Goal: Task Accomplishment & Management: Complete application form

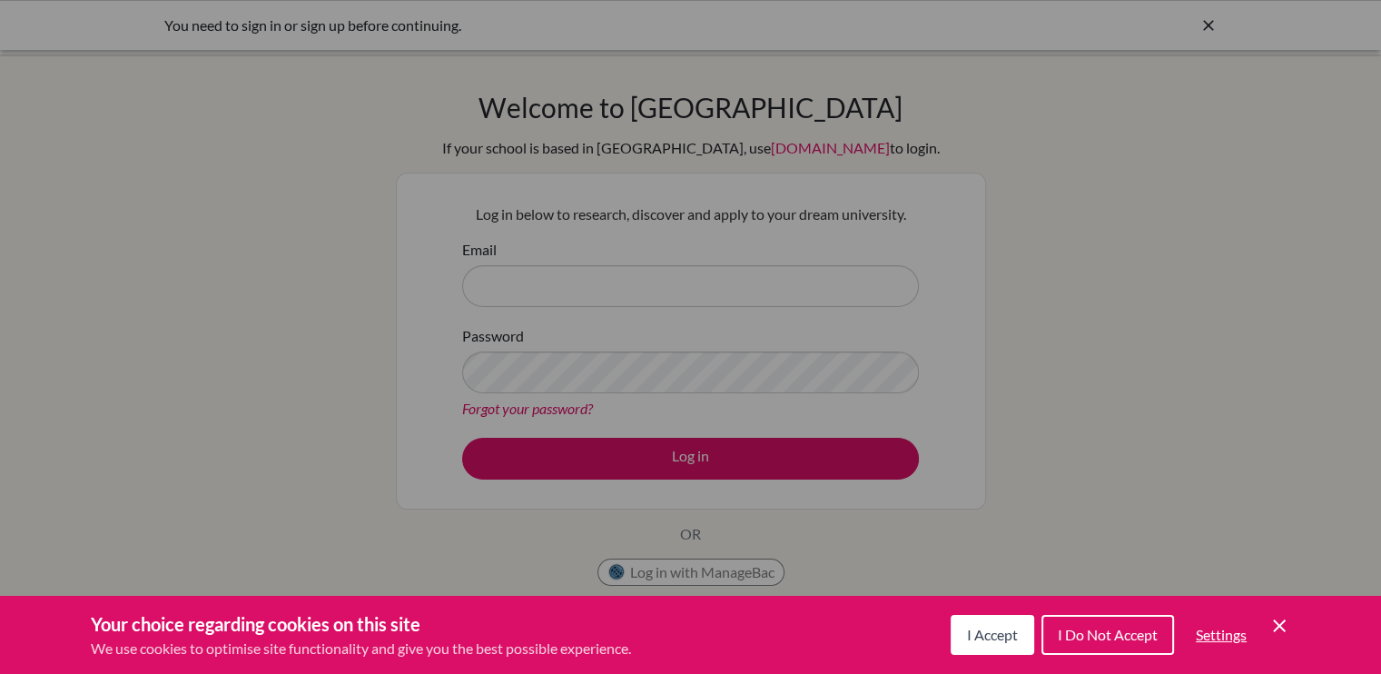
click at [997, 627] on span "I Accept" at bounding box center [992, 634] width 51 height 17
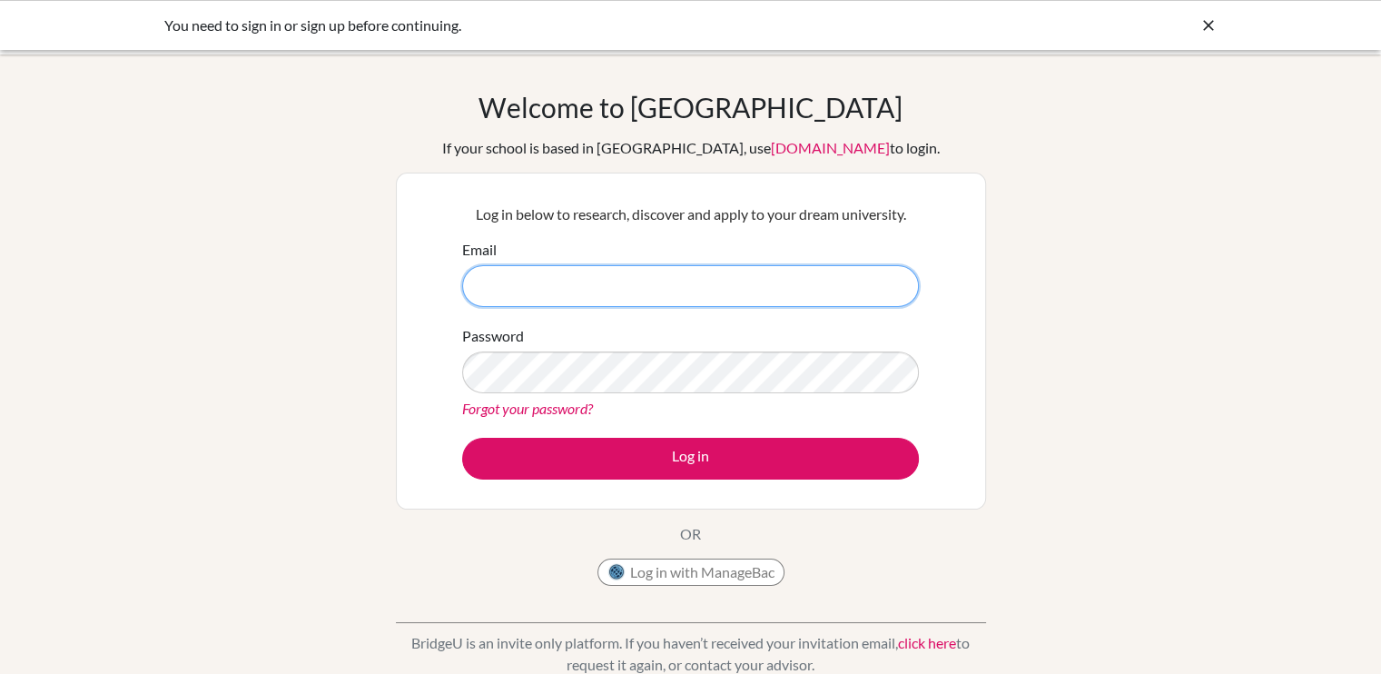
click at [669, 268] on input "Email" at bounding box center [690, 286] width 457 height 42
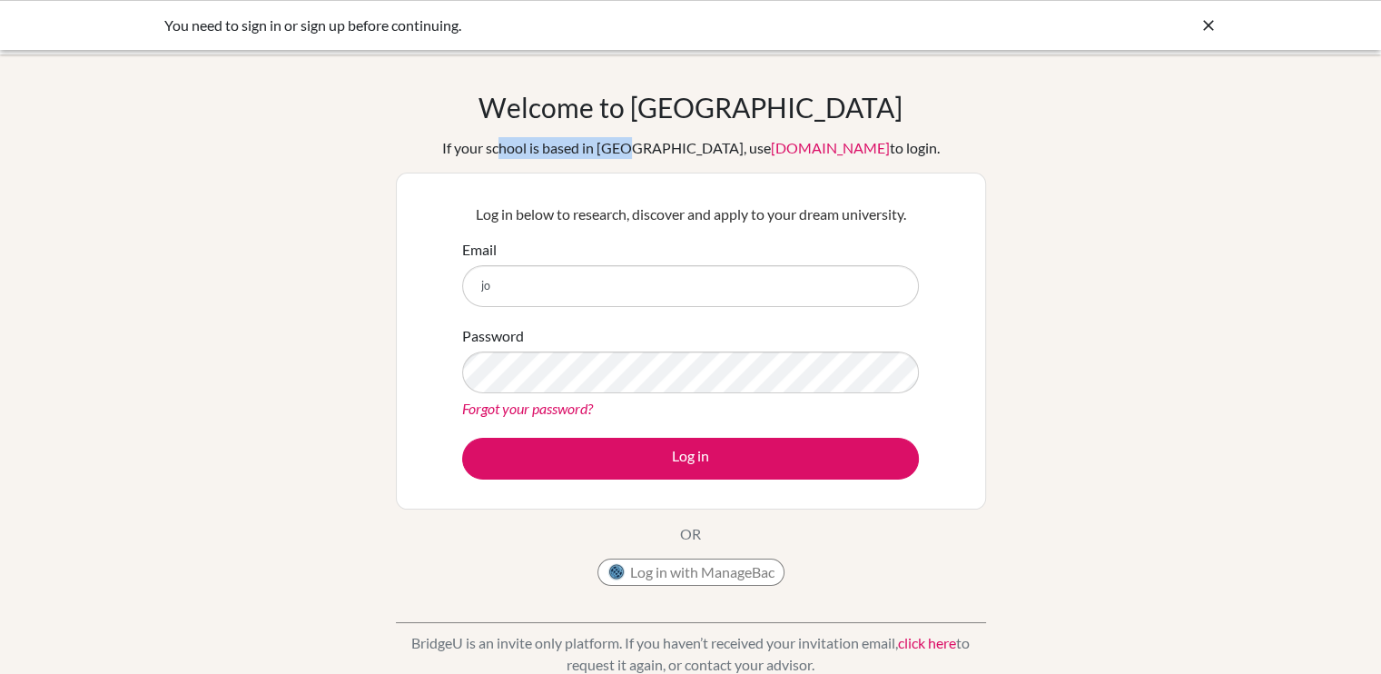
drag, startPoint x: 555, startPoint y: 153, endPoint x: 665, endPoint y: 155, distance: 109.9
click at [665, 155] on div "If your school is based in China, use app.bridge-u.com.cn to login." at bounding box center [691, 148] width 498 height 22
click at [668, 155] on div "If your school is based in China, use app.bridge-u.com.cn to login." at bounding box center [691, 148] width 498 height 22
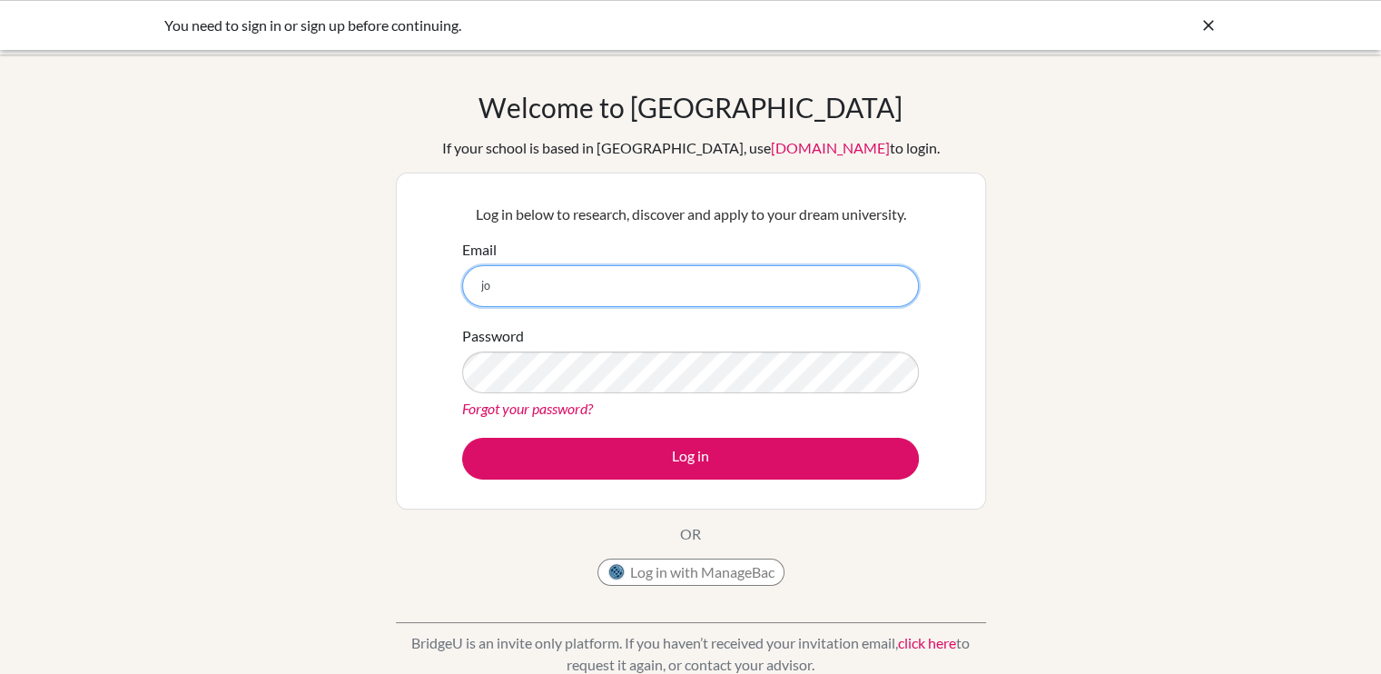
click at [586, 303] on input "jo" at bounding box center [690, 286] width 457 height 42
type input "[PERSON_NAME][EMAIL_ADDRESS][PERSON_NAME][DOMAIN_NAME]"
click at [462, 438] on button "Log in" at bounding box center [690, 459] width 457 height 42
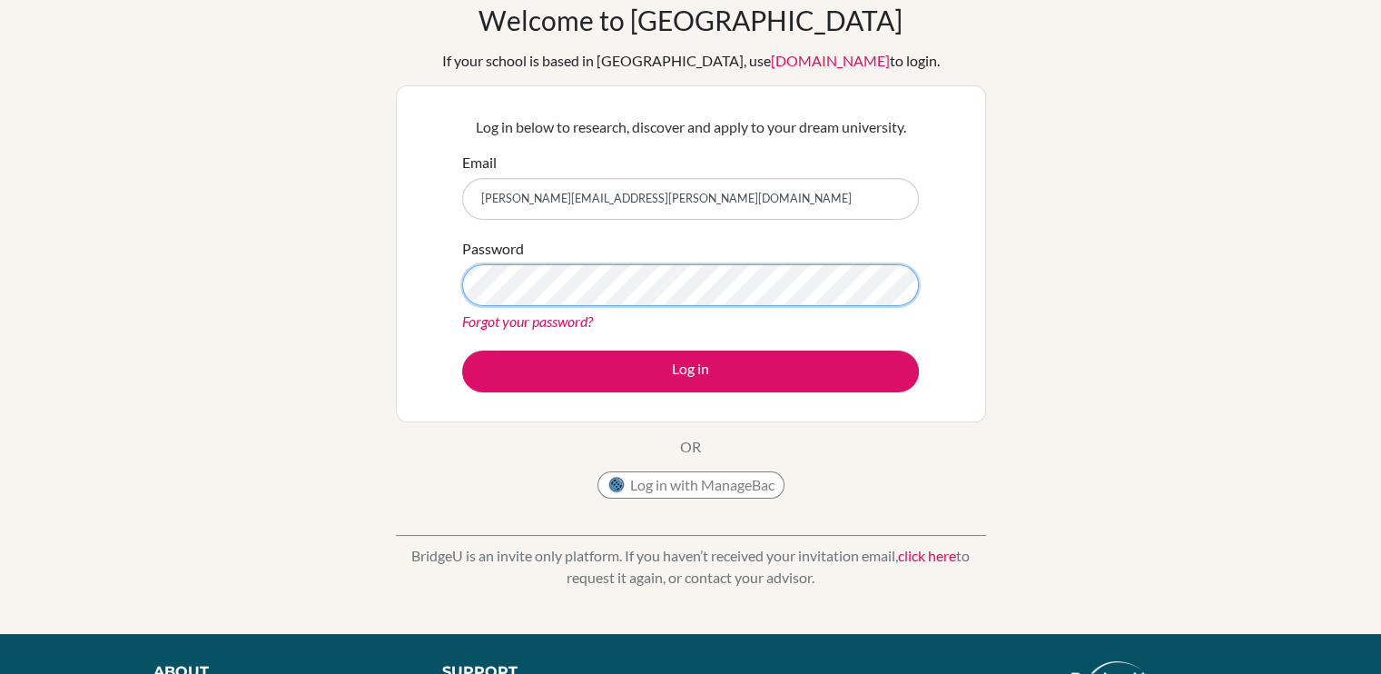
scroll to position [293, 0]
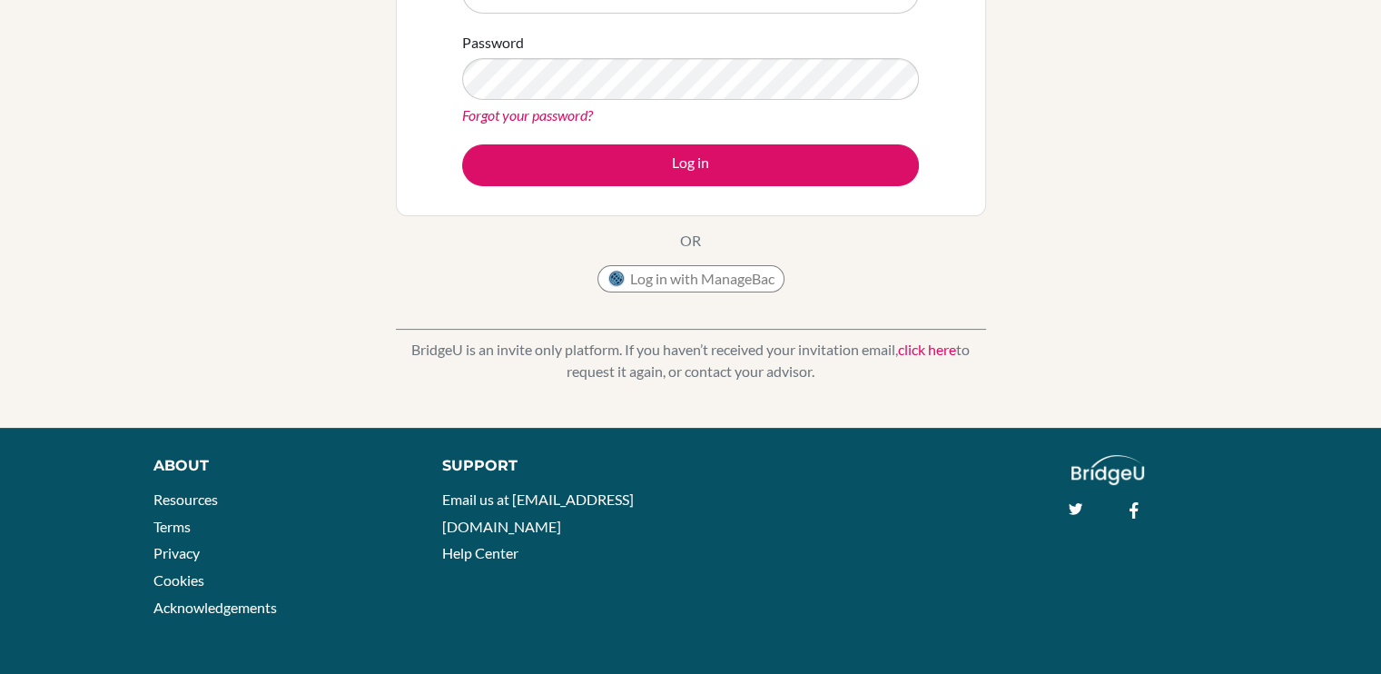
click at [1085, 471] on img at bounding box center [1108, 470] width 74 height 30
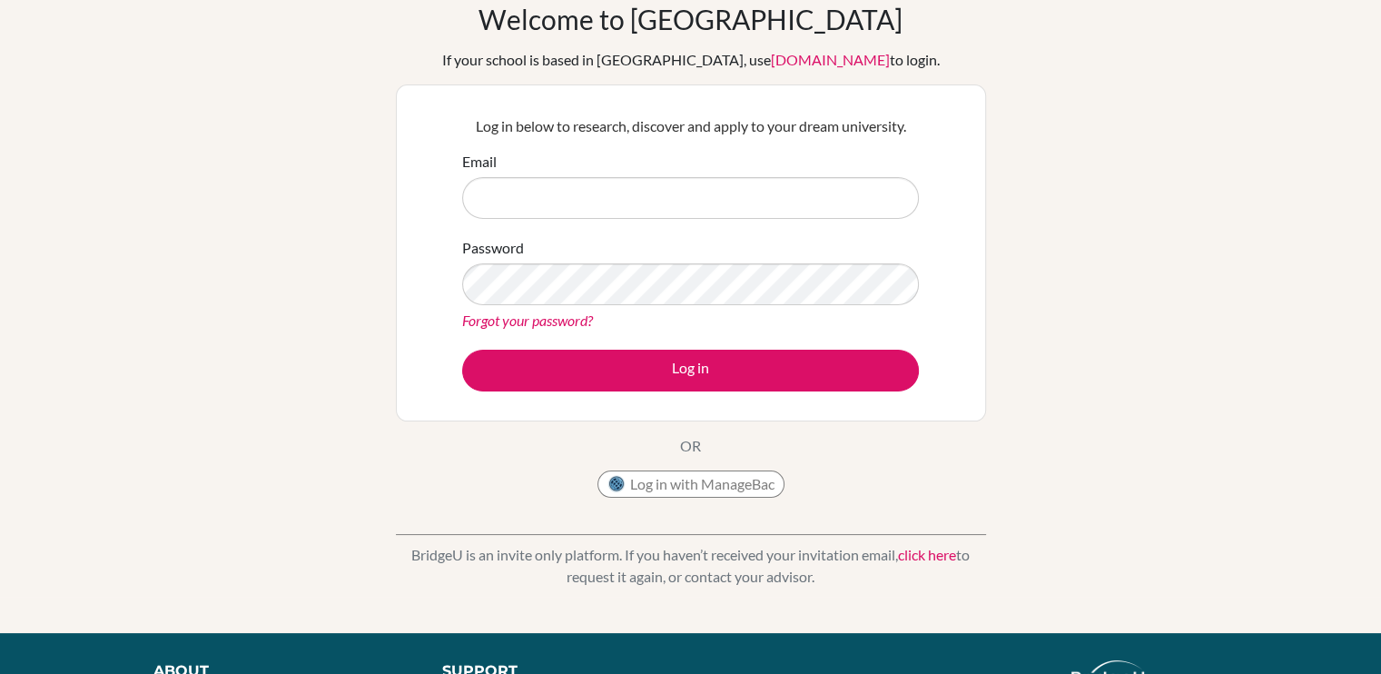
scroll to position [91, 0]
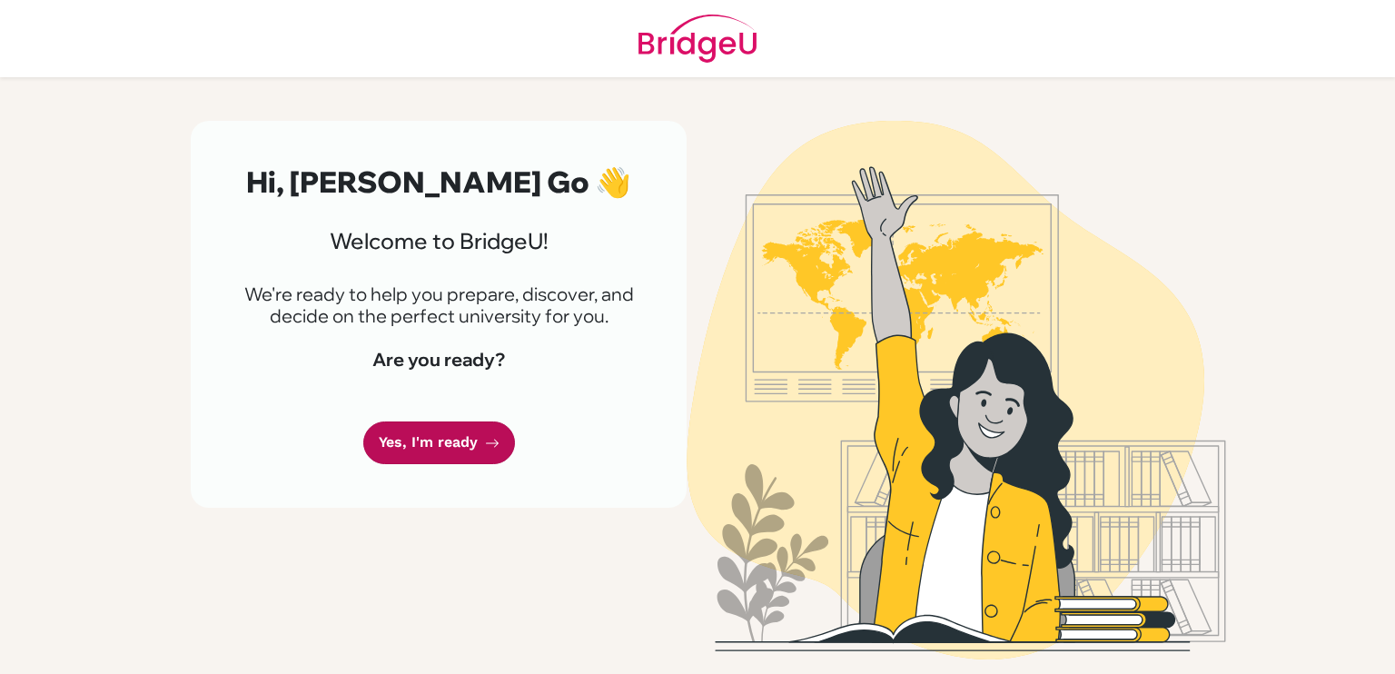
click at [439, 453] on link "Yes, I'm ready" at bounding box center [439, 442] width 152 height 43
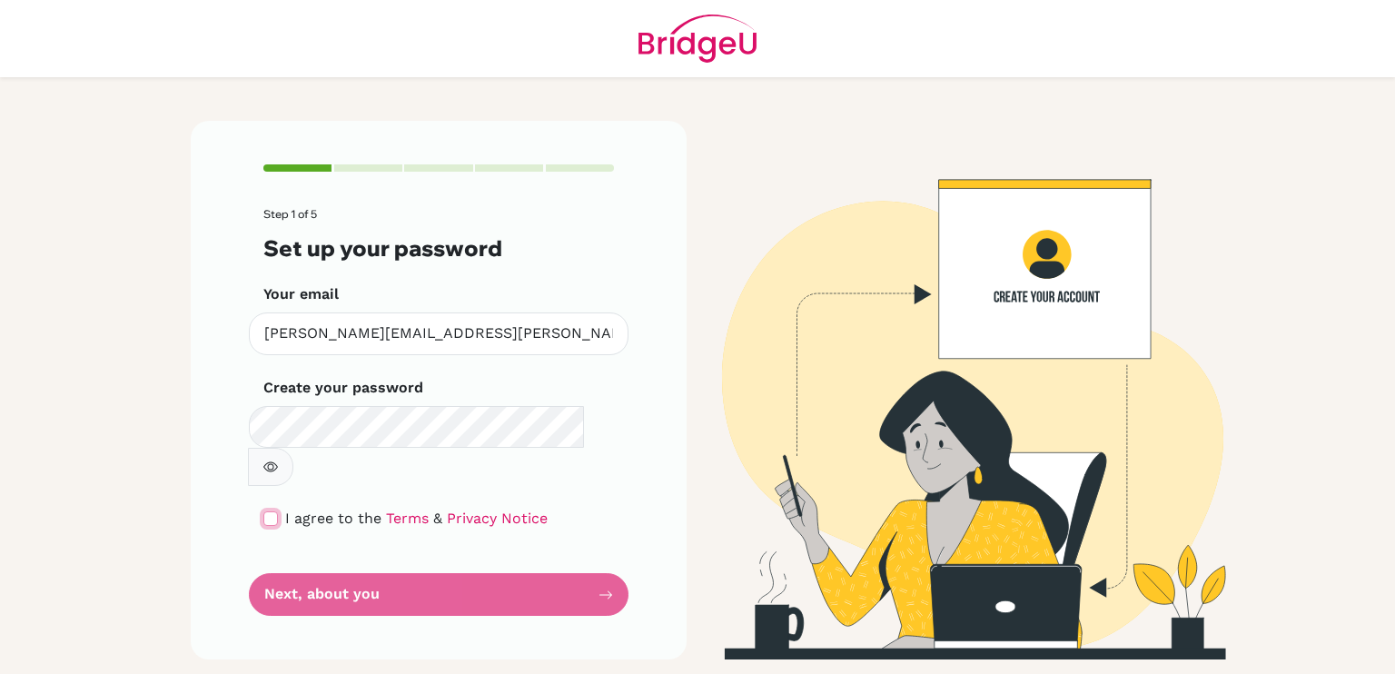
click at [272, 511] on input "checkbox" at bounding box center [270, 518] width 15 height 15
checkbox input "true"
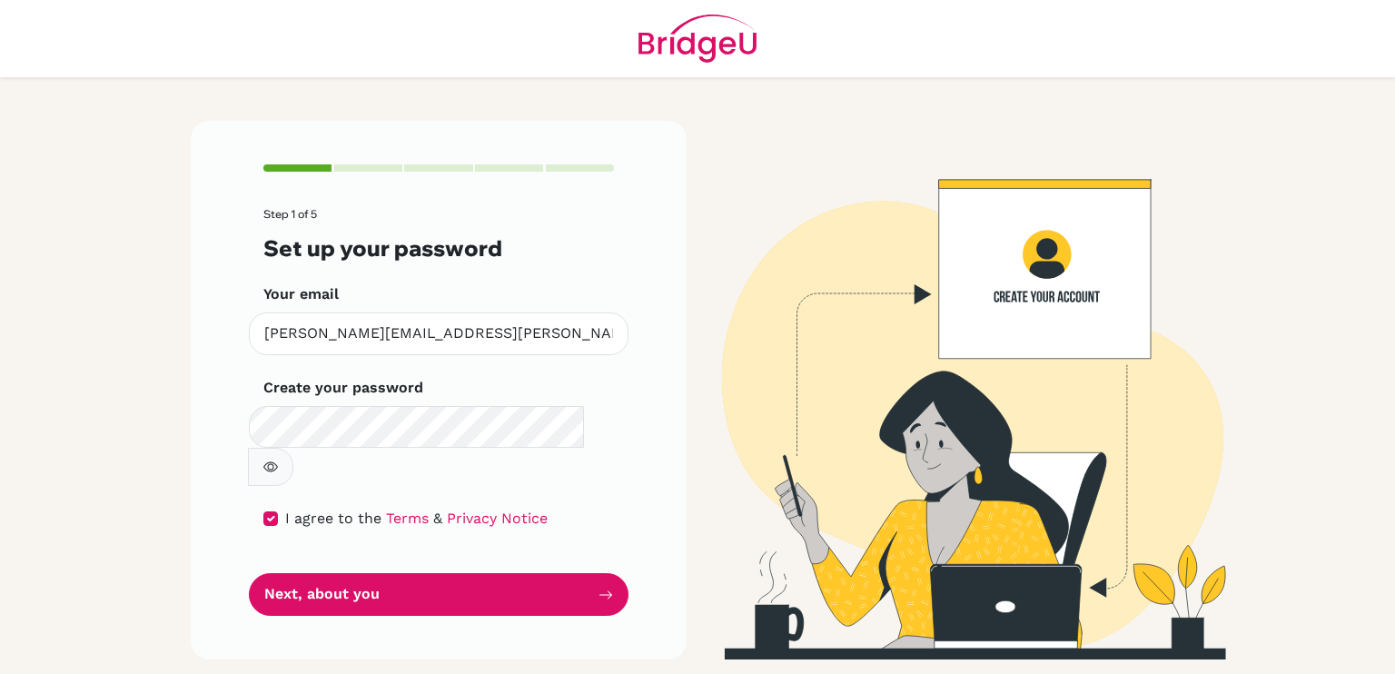
click at [278, 459] on icon "button" at bounding box center [270, 466] width 15 height 15
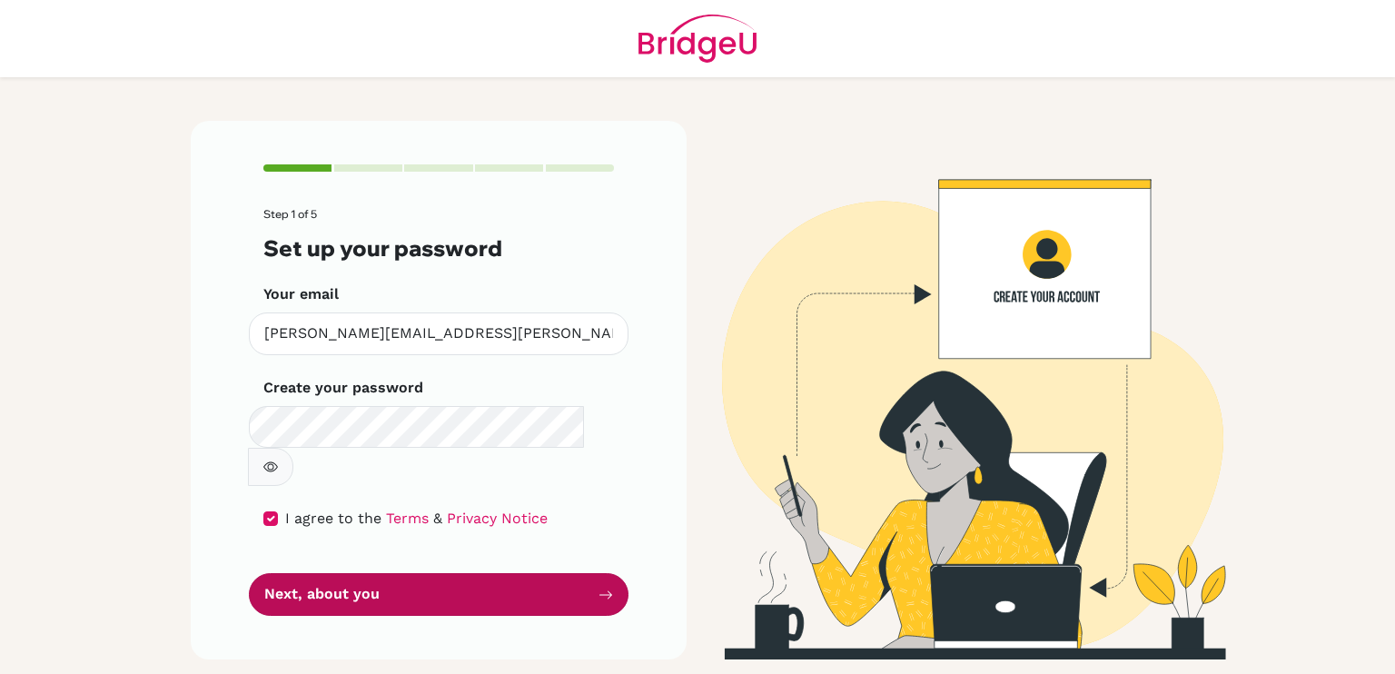
click at [519, 573] on button "Next, about you" at bounding box center [439, 594] width 380 height 43
